Goal: Information Seeking & Learning: Learn about a topic

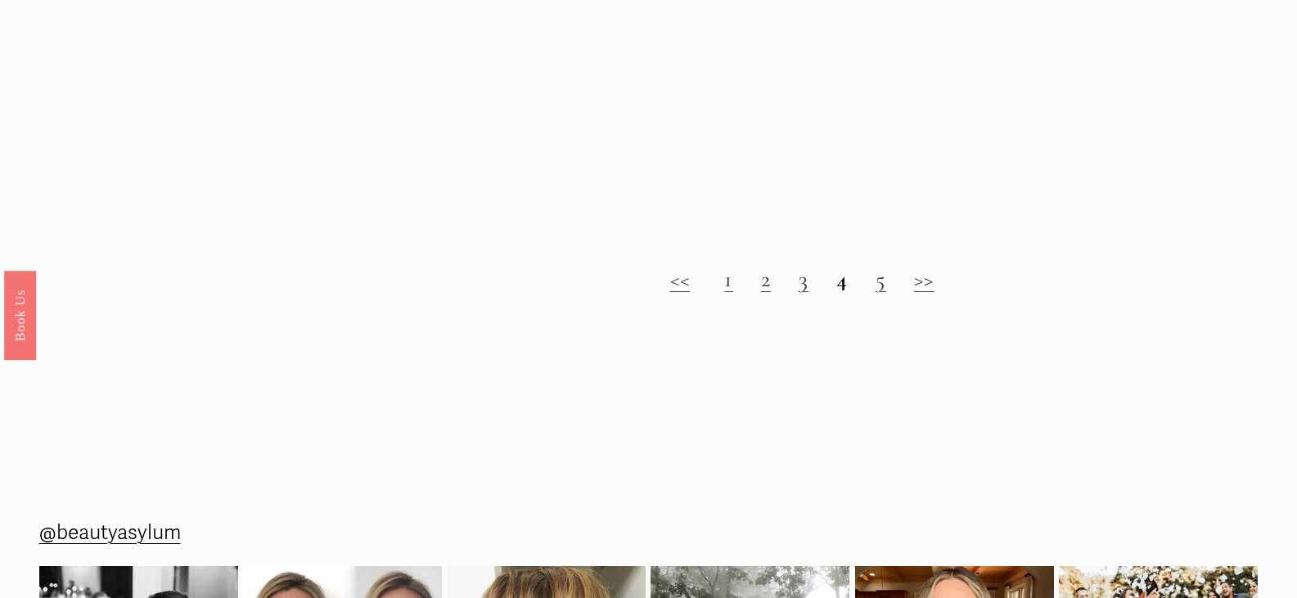
scroll to position [1827, 0]
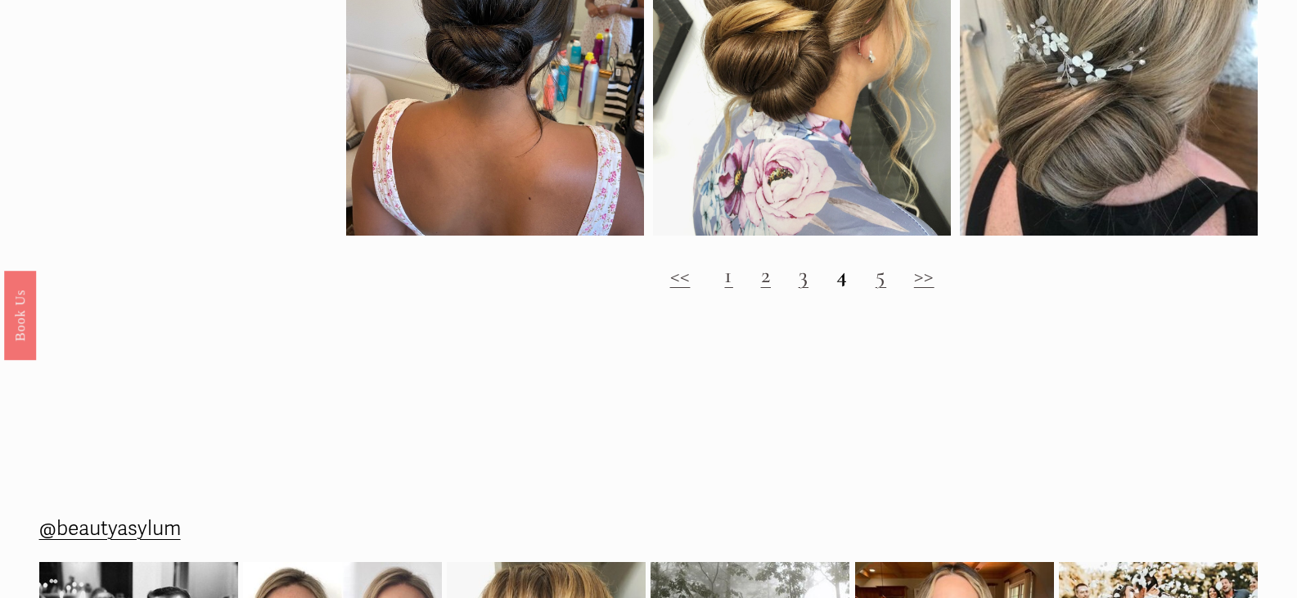
click at [926, 289] on link ">>" at bounding box center [924, 275] width 20 height 28
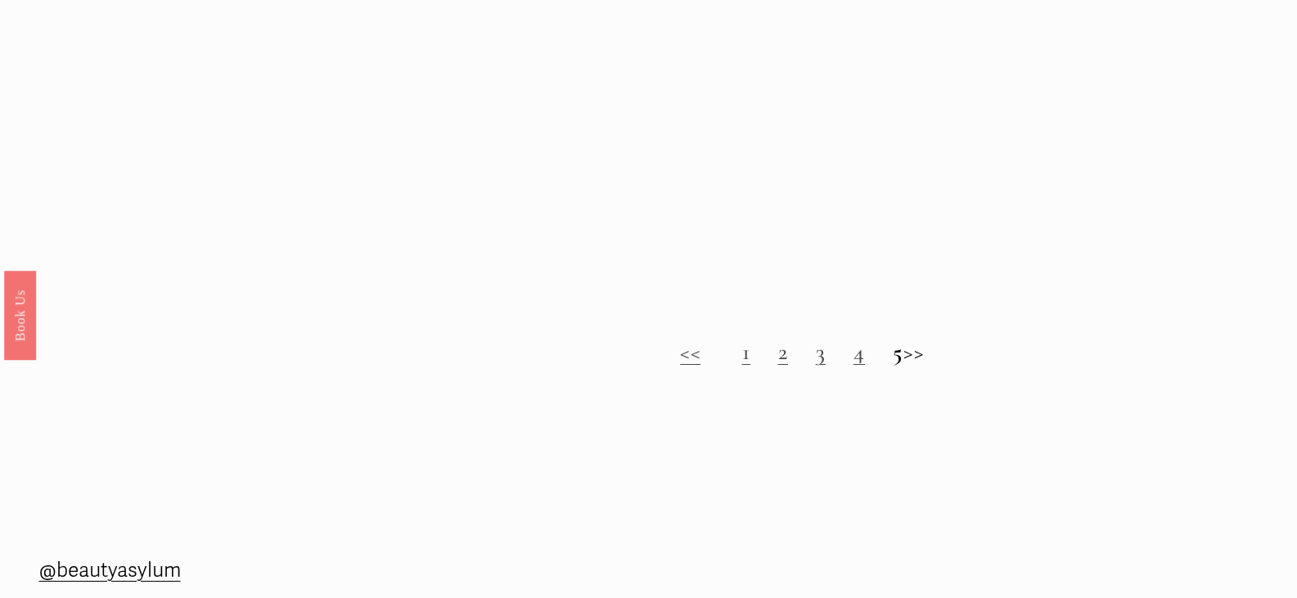
scroll to position [1718, 0]
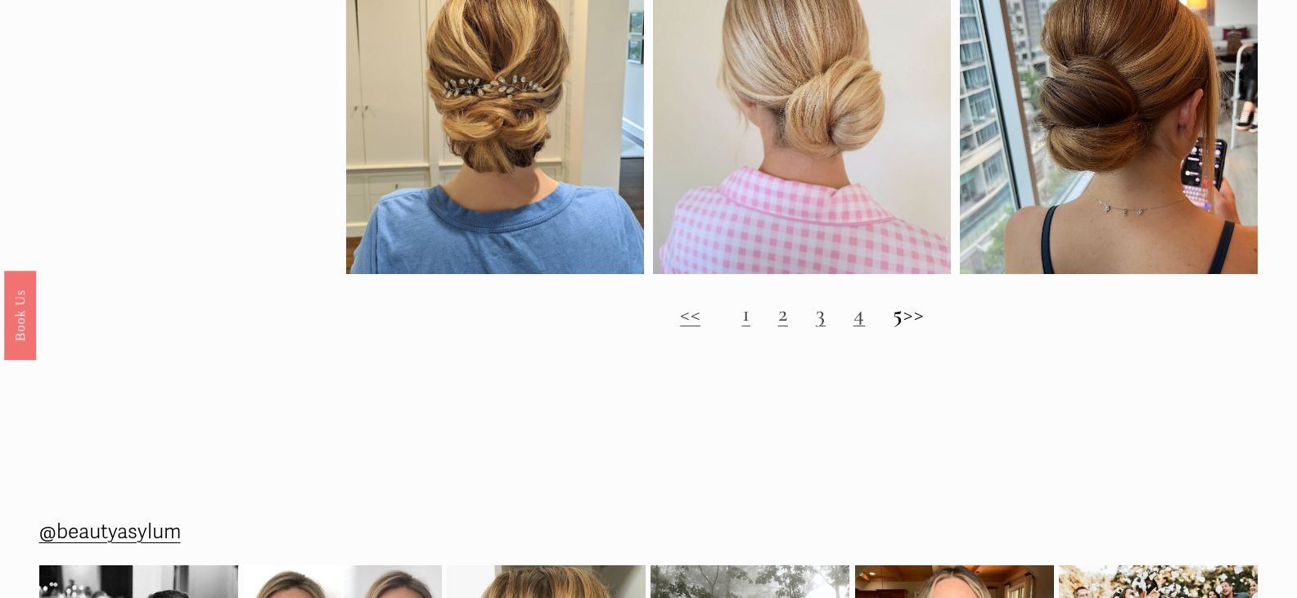
click at [927, 327] on h2 "<< 1 2 3 4 5 >>" at bounding box center [802, 313] width 912 height 27
click at [923, 327] on h2 "<< 1 2 3 4 5 >>" at bounding box center [802, 313] width 912 height 27
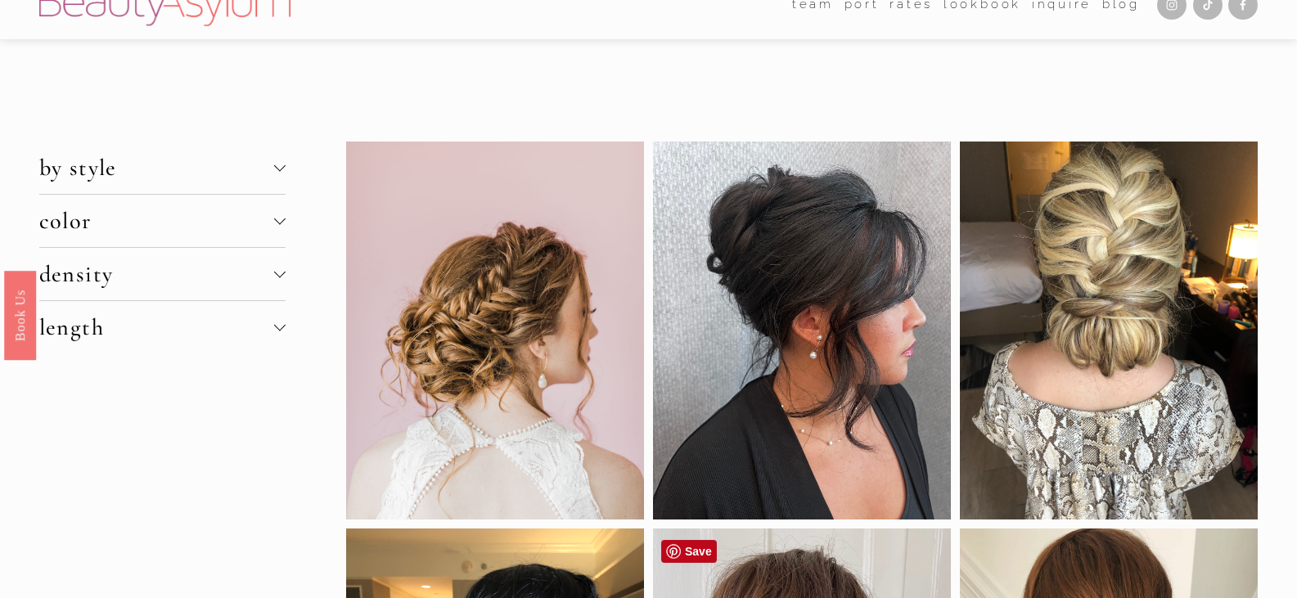
scroll to position [0, 0]
